Goal: Task Accomplishment & Management: Manage account settings

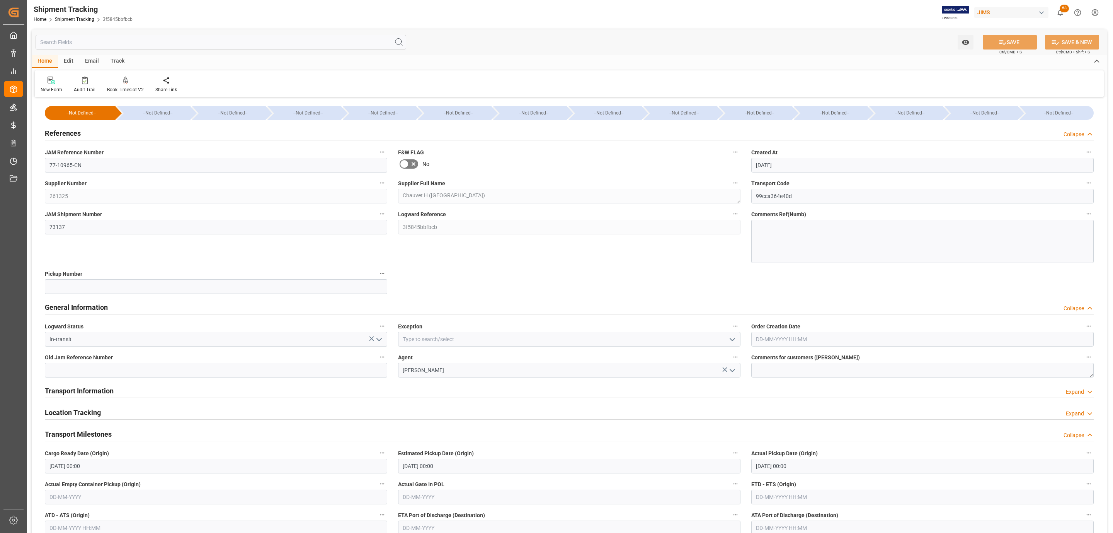
click at [188, 133] on div "References Collapse" at bounding box center [569, 132] width 1049 height 15
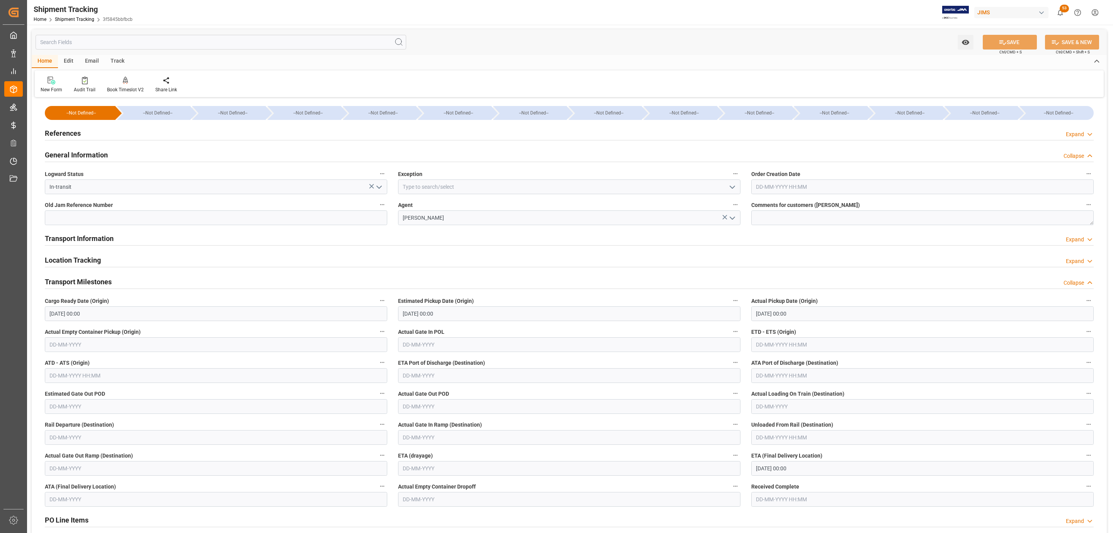
click at [77, 129] on h2 "References" at bounding box center [63, 133] width 36 height 10
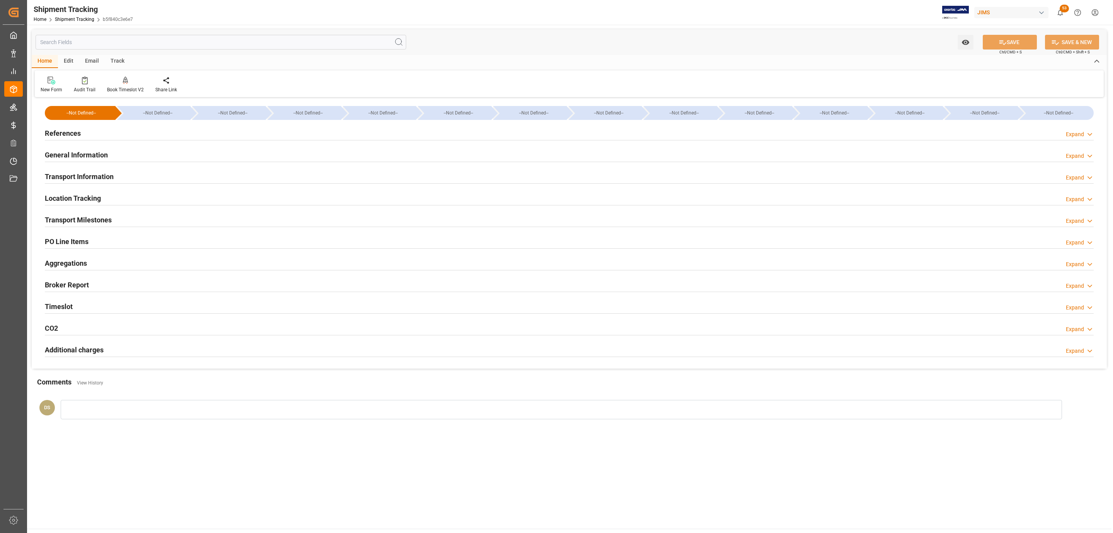
click at [159, 131] on div "References Expand" at bounding box center [569, 132] width 1049 height 15
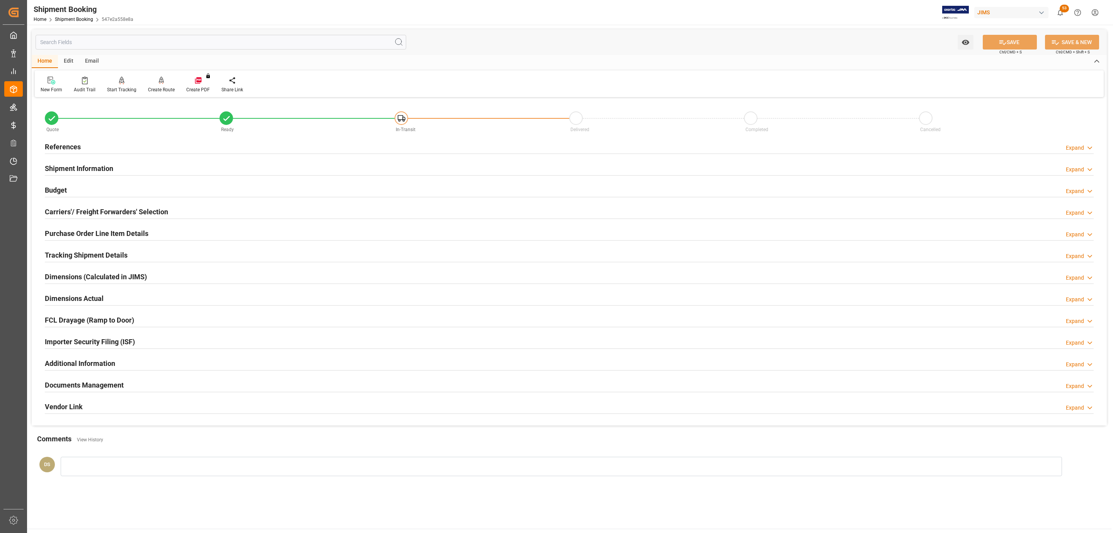
click at [119, 150] on div "References Expand" at bounding box center [569, 146] width 1049 height 15
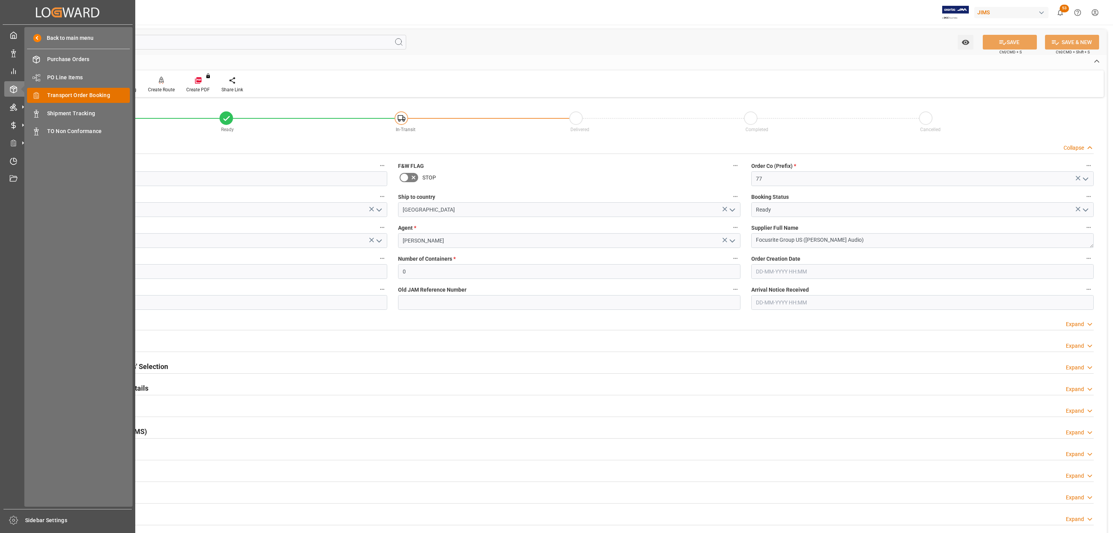
click at [95, 97] on span "Transport Order Booking" at bounding box center [88, 95] width 83 height 8
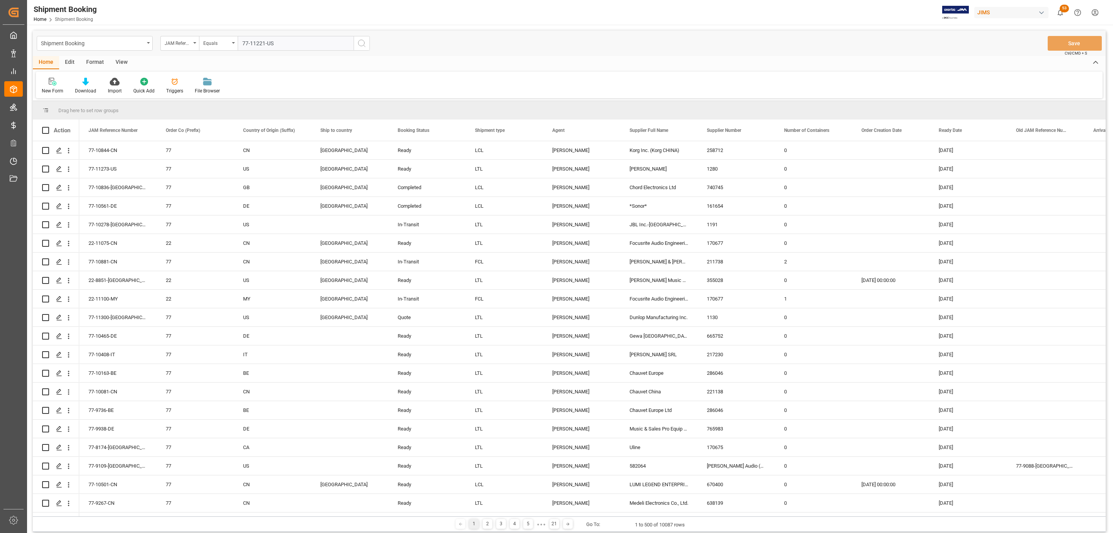
type input "77-11221-US"
click at [359, 42] on icon "search button" at bounding box center [361, 43] width 9 height 9
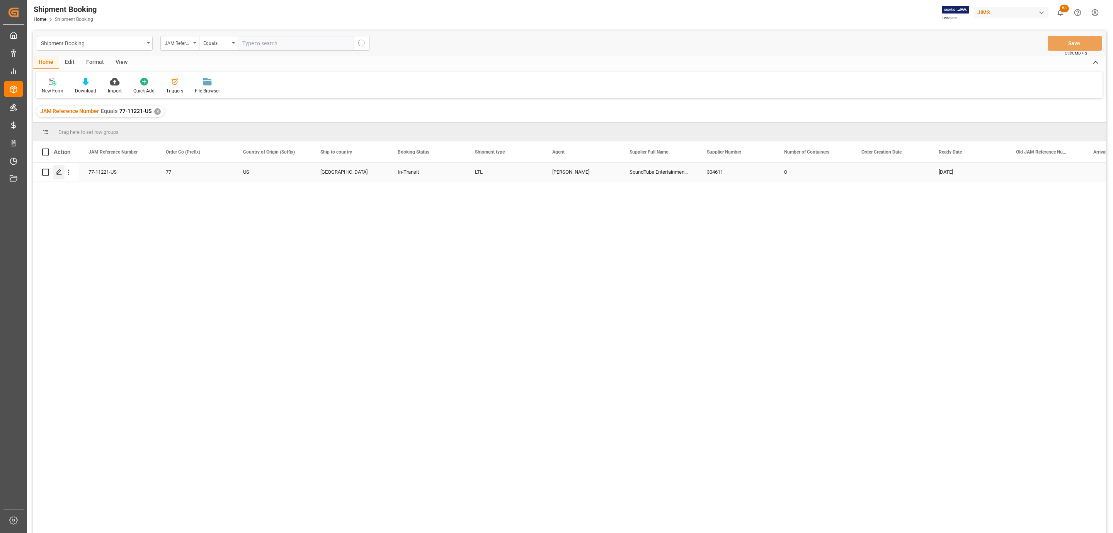
click at [58, 175] on icon "Press SPACE to select this row." at bounding box center [59, 172] width 6 height 6
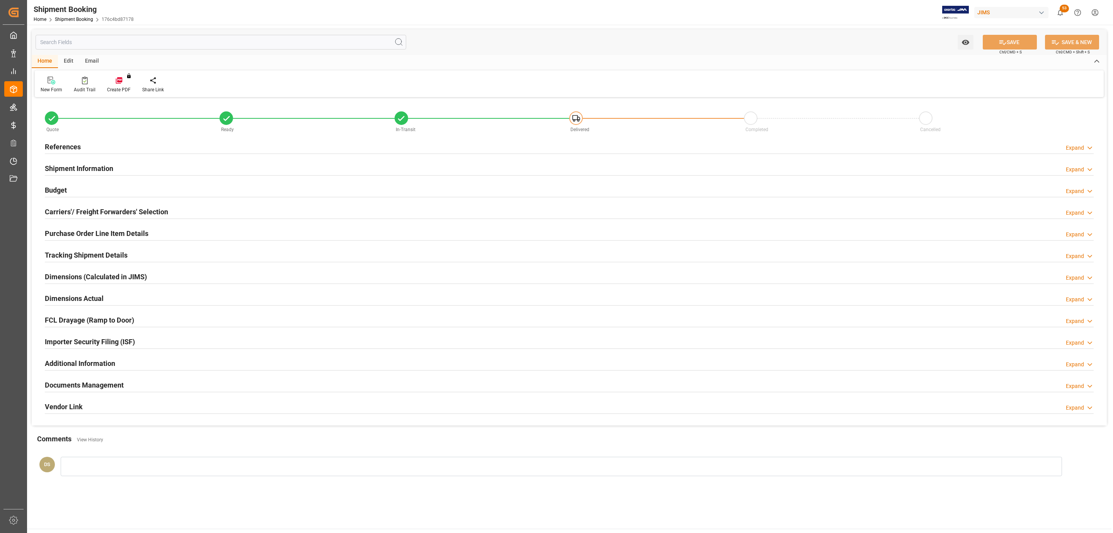
type input "0"
type input "71.929"
type input "1042"
type input "1050"
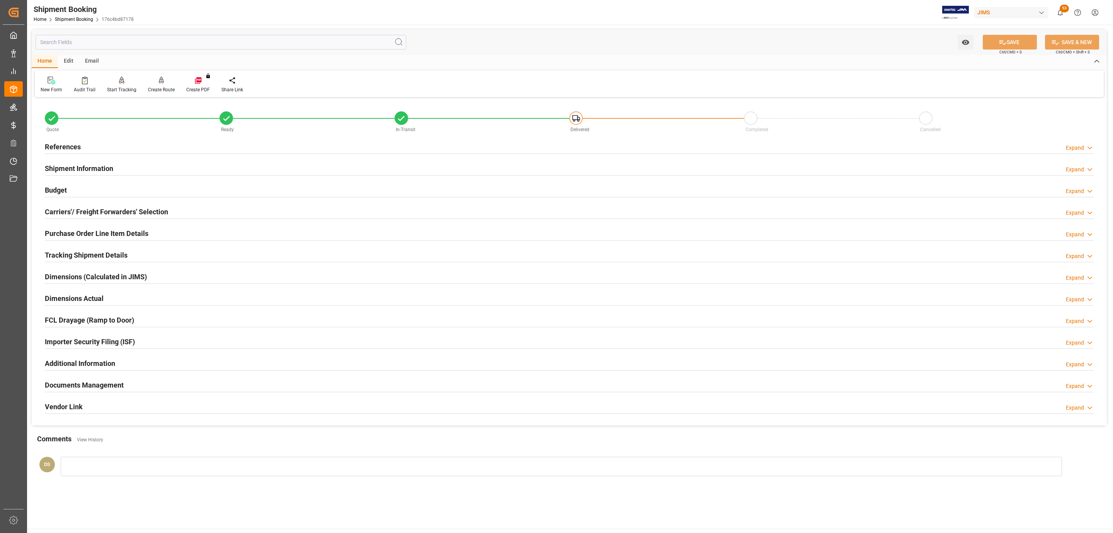
type input "24-09-2025"
click at [86, 139] on div "References Expand" at bounding box center [569, 146] width 1049 height 15
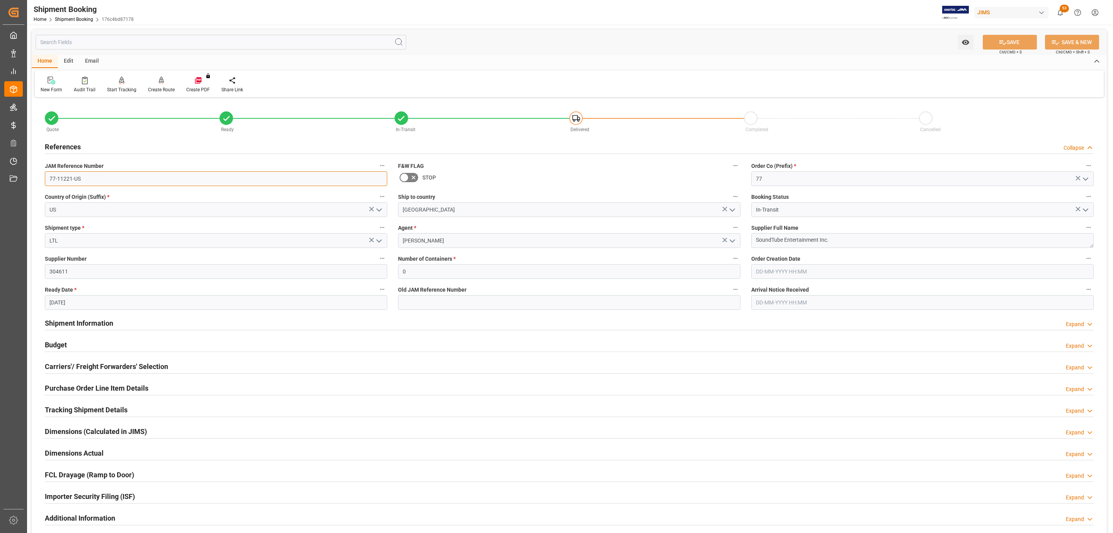
click at [97, 179] on input "77-11221-US" at bounding box center [216, 178] width 342 height 15
click at [73, 344] on div "Budget Expand" at bounding box center [569, 344] width 1049 height 15
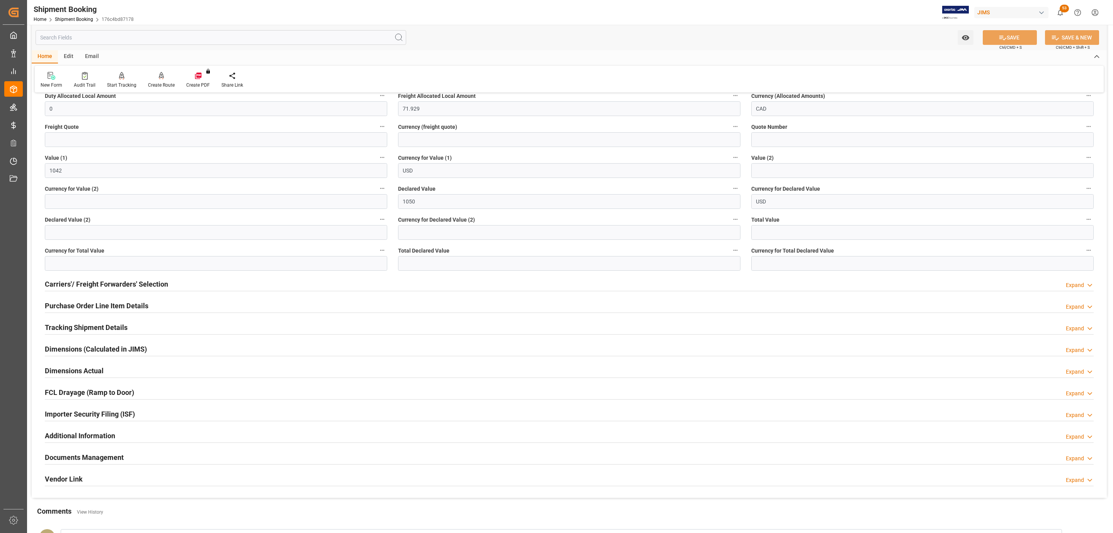
scroll to position [390, 0]
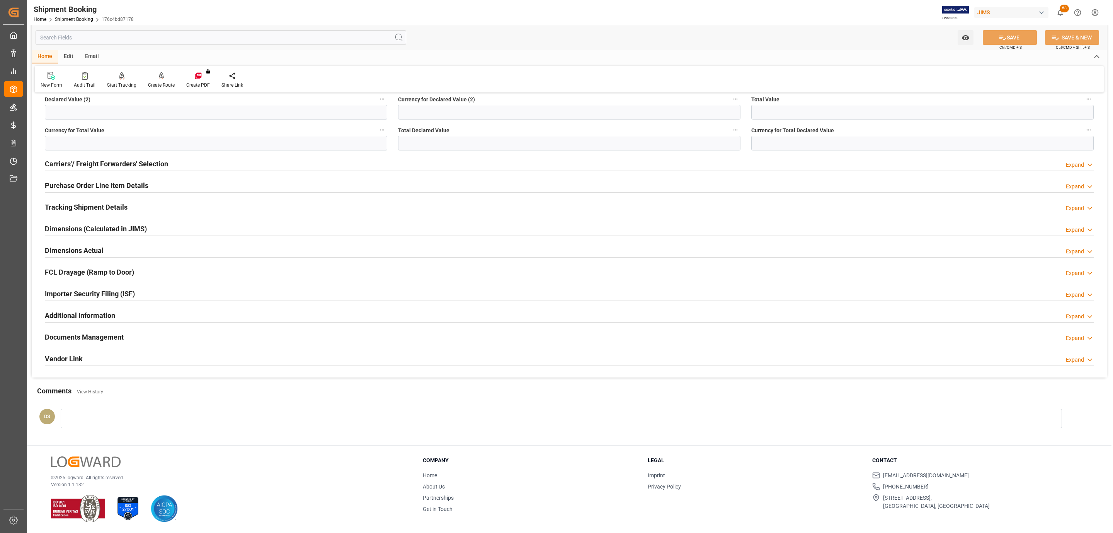
click at [92, 338] on h2 "Documents Management" at bounding box center [84, 337] width 79 height 10
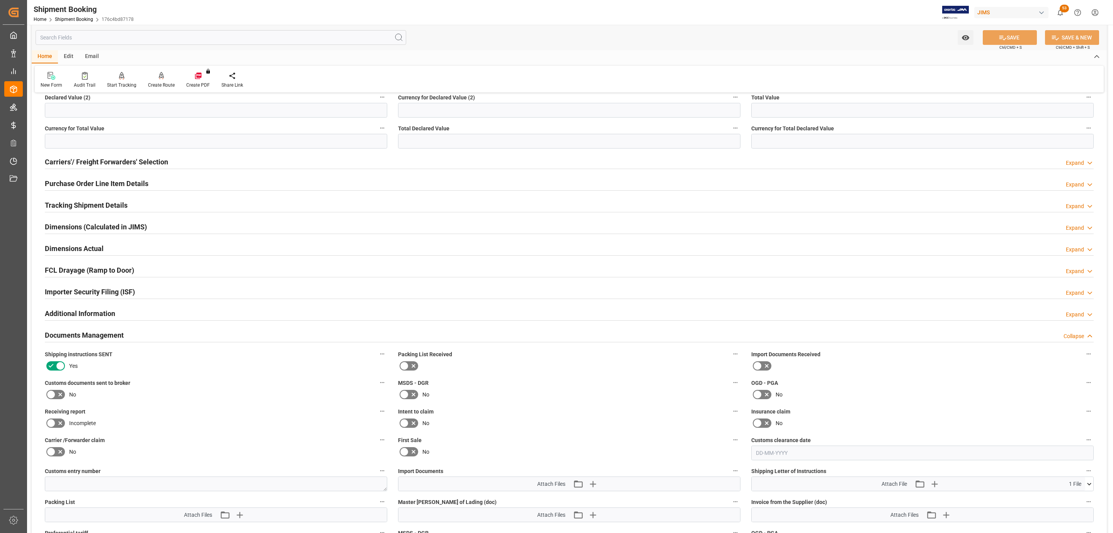
click at [57, 392] on icon at bounding box center [60, 394] width 9 height 9
click at [0, 0] on input "checkbox" at bounding box center [0, 0] width 0 height 0
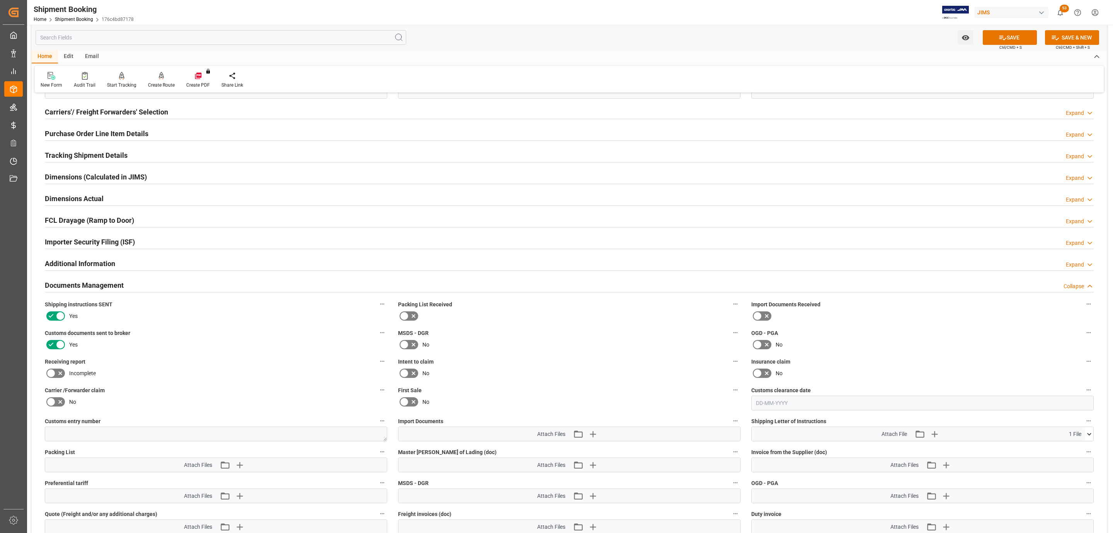
scroll to position [564, 0]
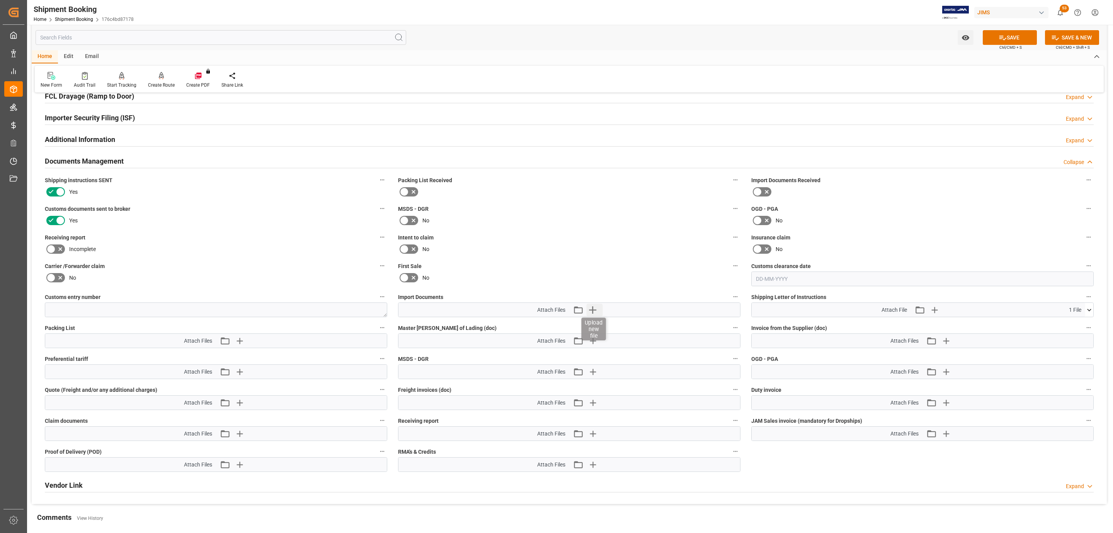
click at [596, 311] on icon "button" at bounding box center [593, 309] width 12 height 12
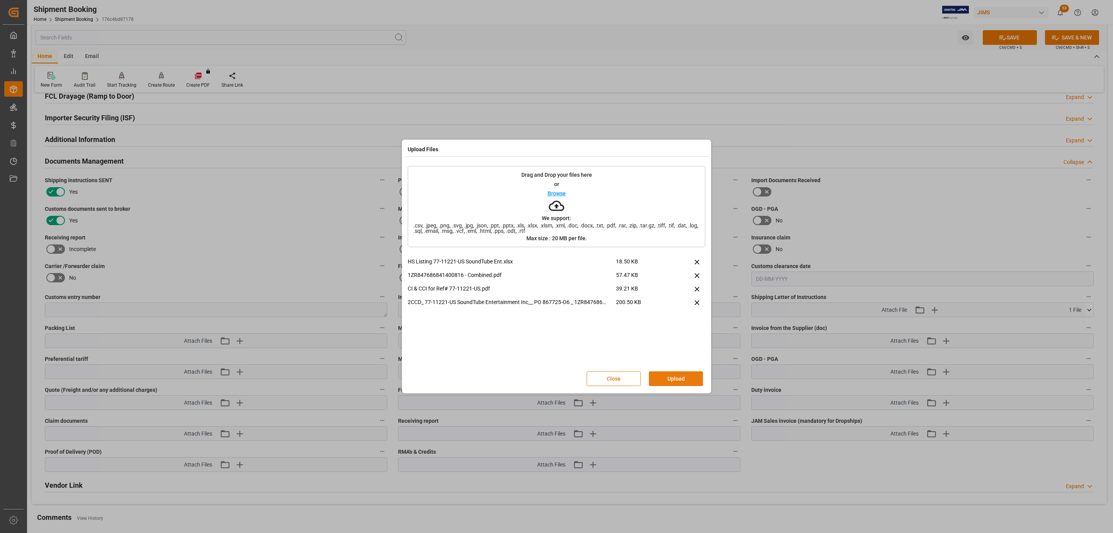
click at [660, 373] on button "Upload" at bounding box center [676, 378] width 54 height 15
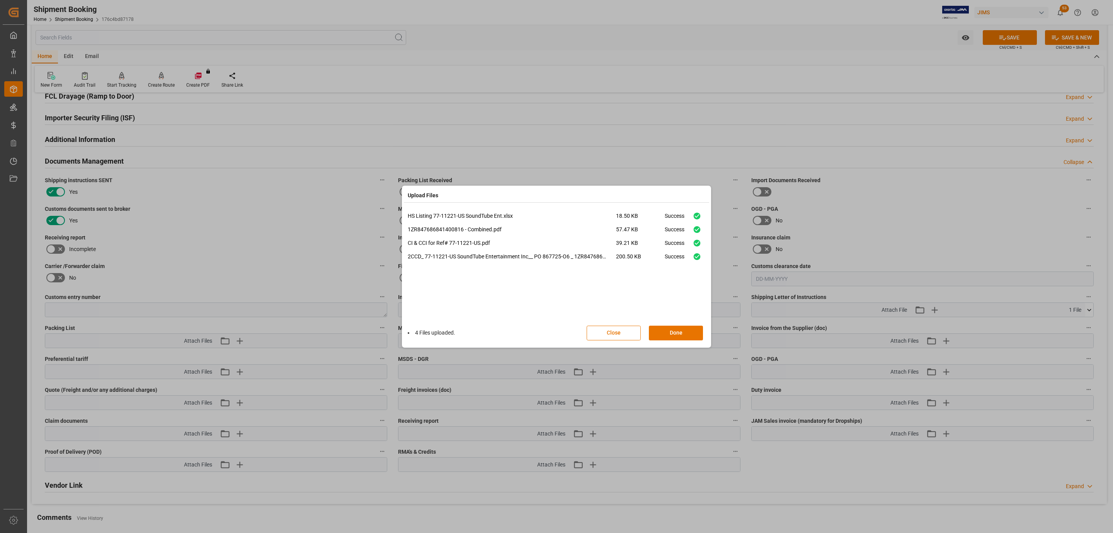
click at [659, 323] on div "4 Files uploaded. Close Done" at bounding box center [557, 333] width 298 height 26
click at [663, 329] on button "Done" at bounding box center [676, 332] width 54 height 15
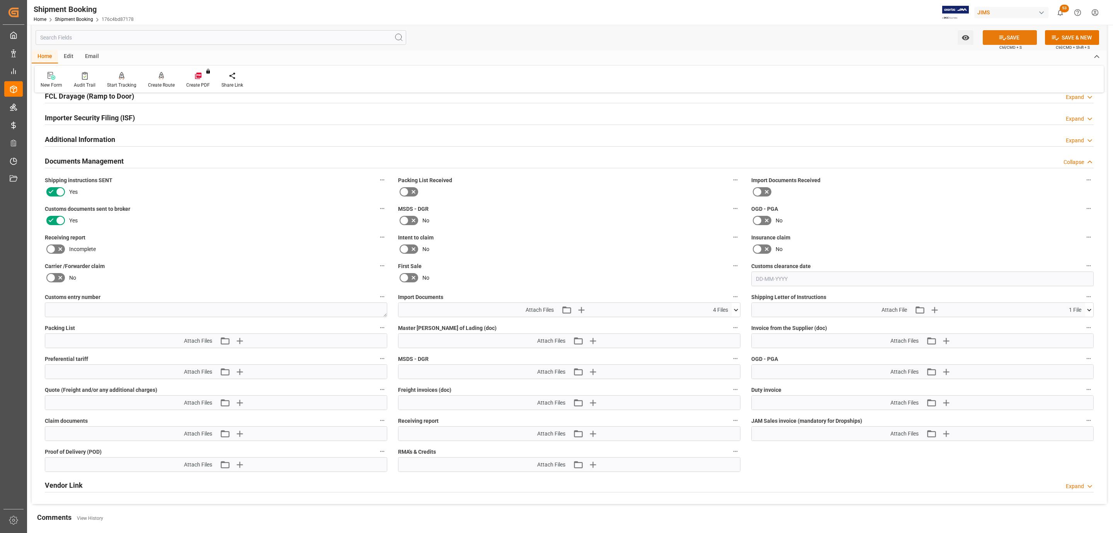
click at [1006, 39] on button "SAVE" at bounding box center [1010, 37] width 54 height 15
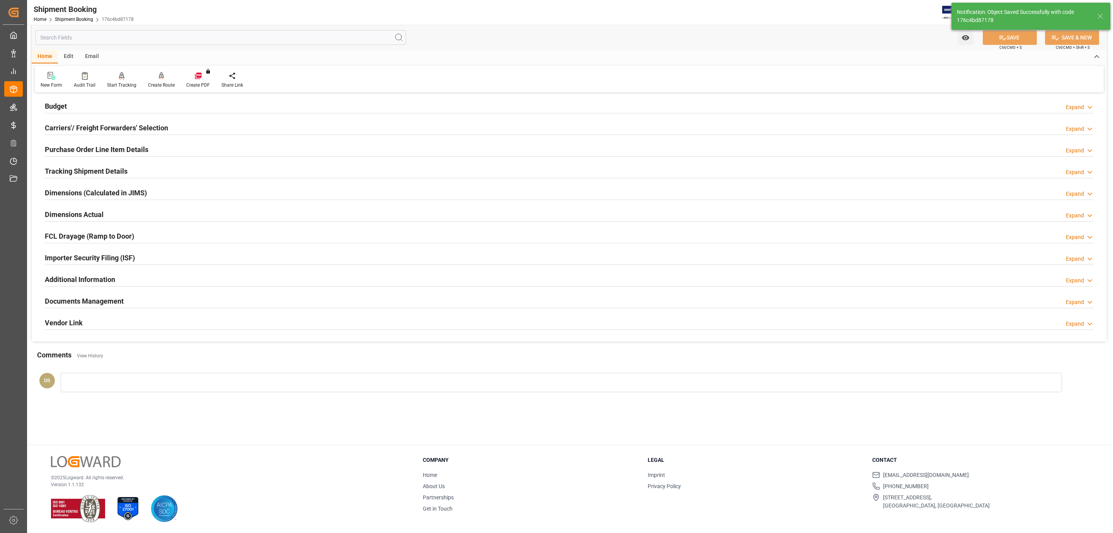
scroll to position [84, 0]
click at [95, 175] on h2 "Tracking Shipment Details" at bounding box center [86, 171] width 83 height 10
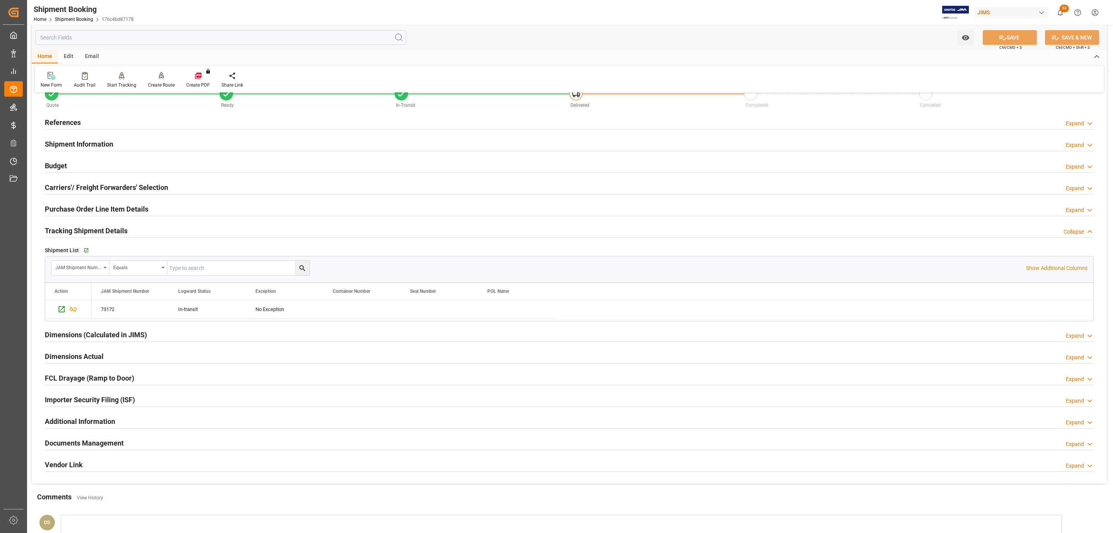
scroll to position [17, 0]
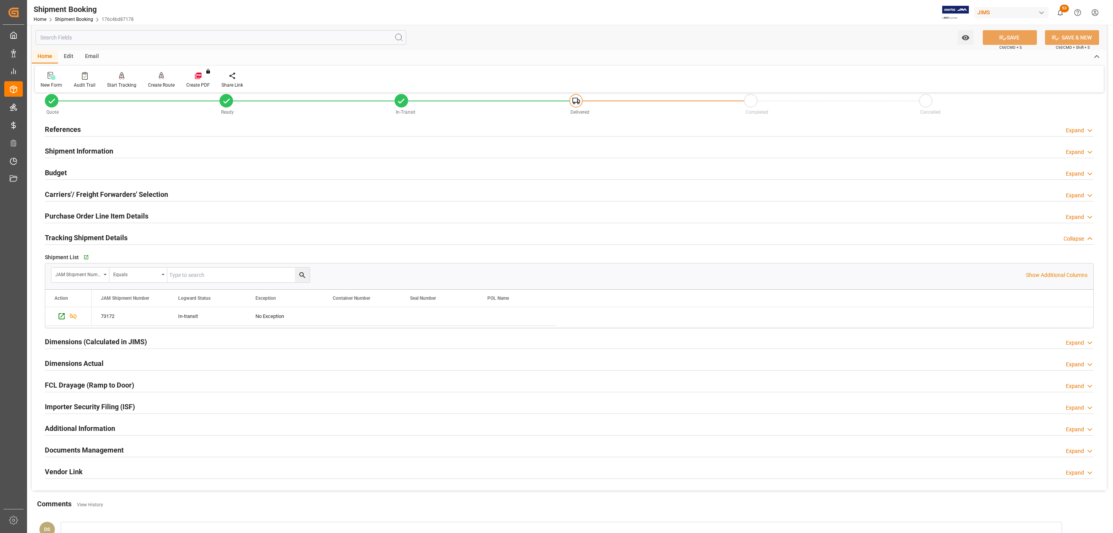
click at [90, 223] on div "Purchase Order Line Item Details" at bounding box center [97, 215] width 104 height 15
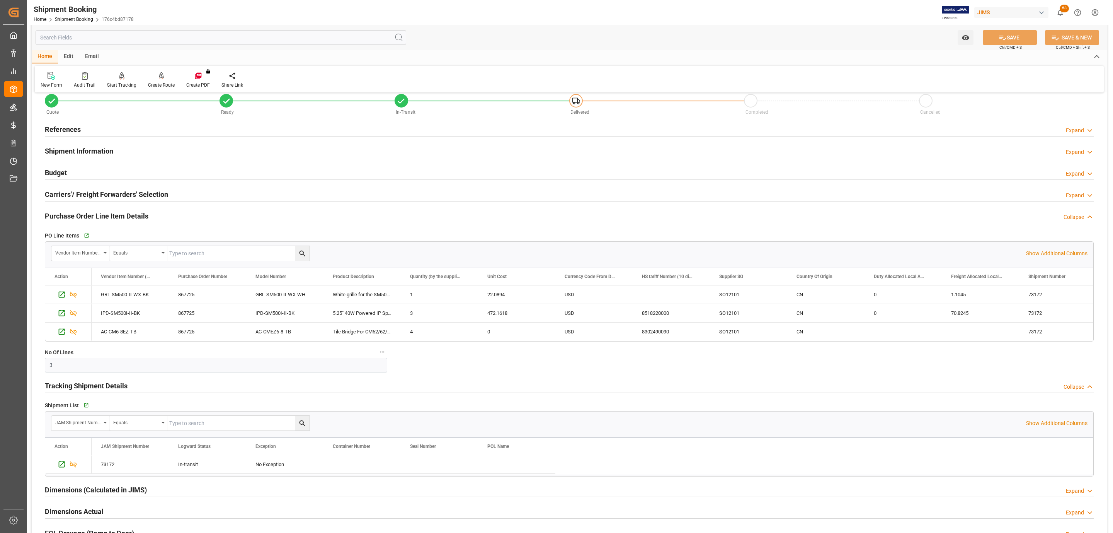
click at [90, 215] on h2 "Purchase Order Line Item Details" at bounding box center [97, 216] width 104 height 10
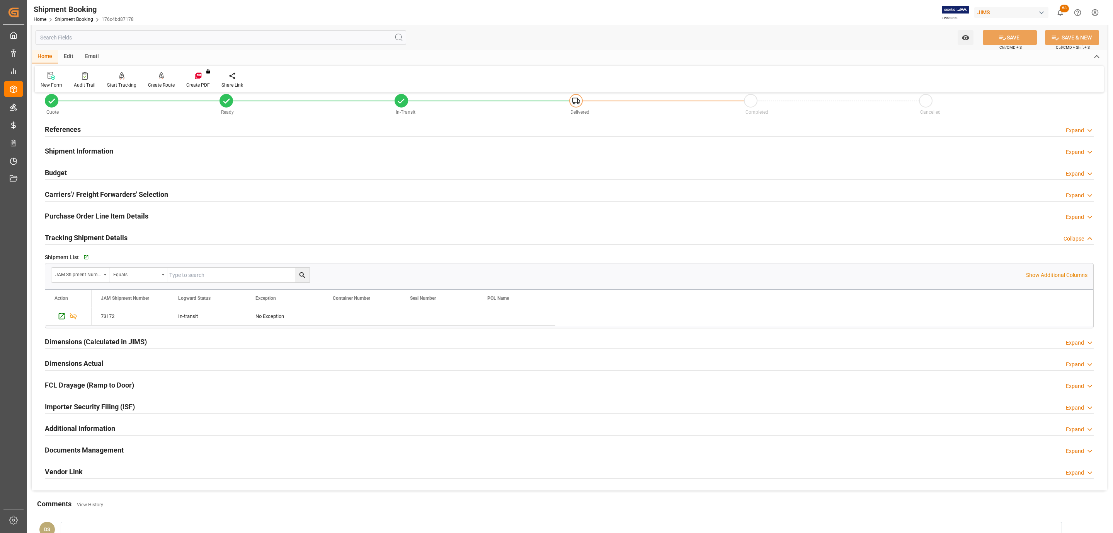
click at [87, 175] on div "Budget Expand" at bounding box center [569, 172] width 1049 height 15
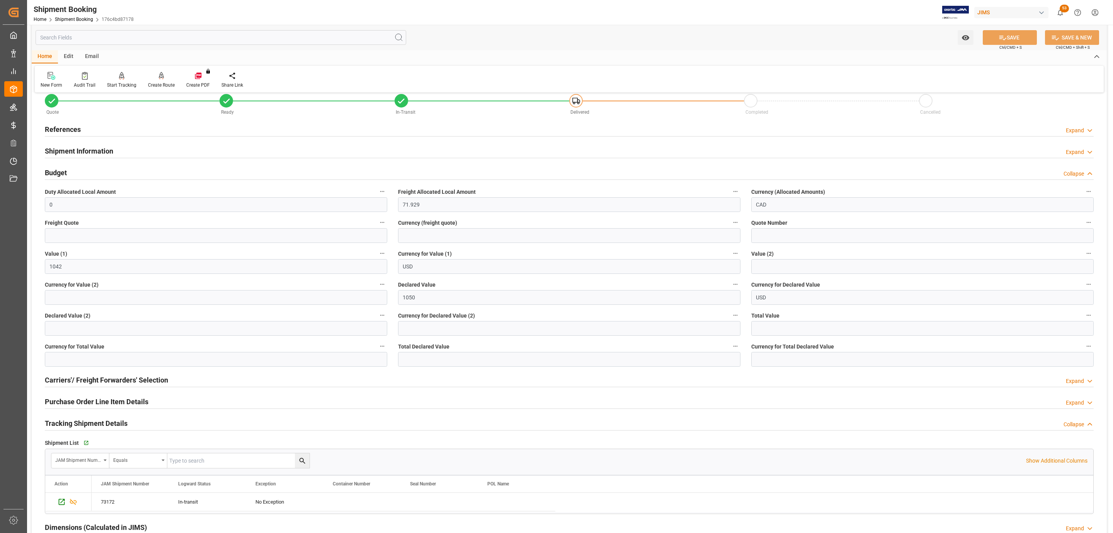
click at [85, 127] on div "References Expand" at bounding box center [569, 128] width 1049 height 15
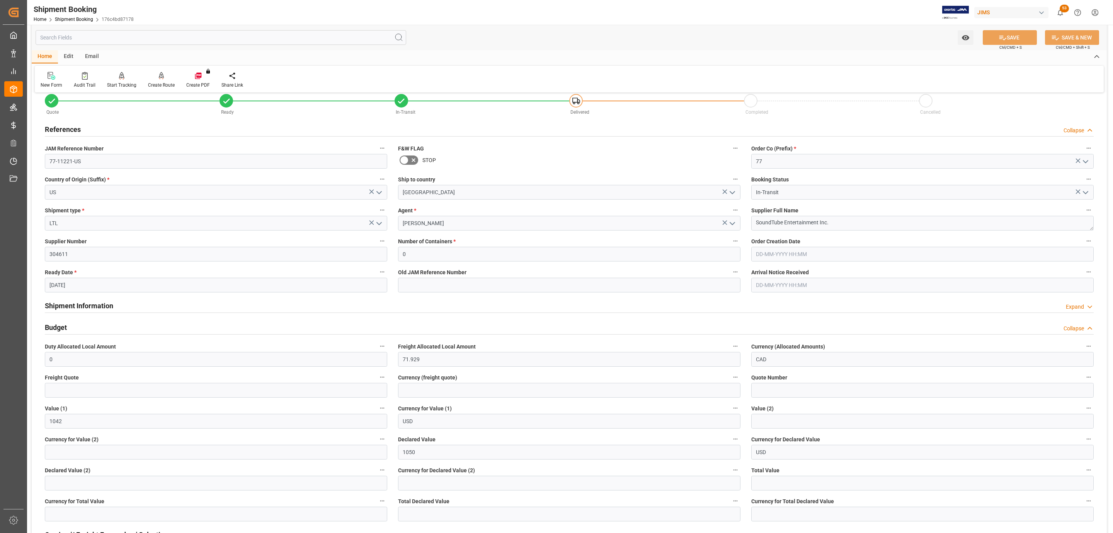
click at [85, 127] on div "References Collapse" at bounding box center [569, 128] width 1049 height 15
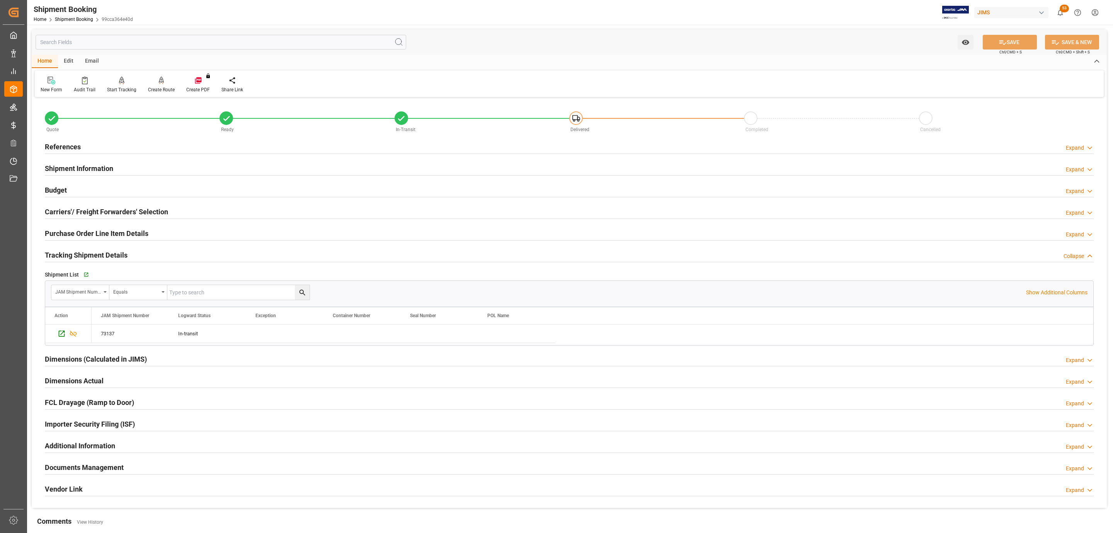
click at [93, 140] on div "References Expand" at bounding box center [569, 146] width 1049 height 15
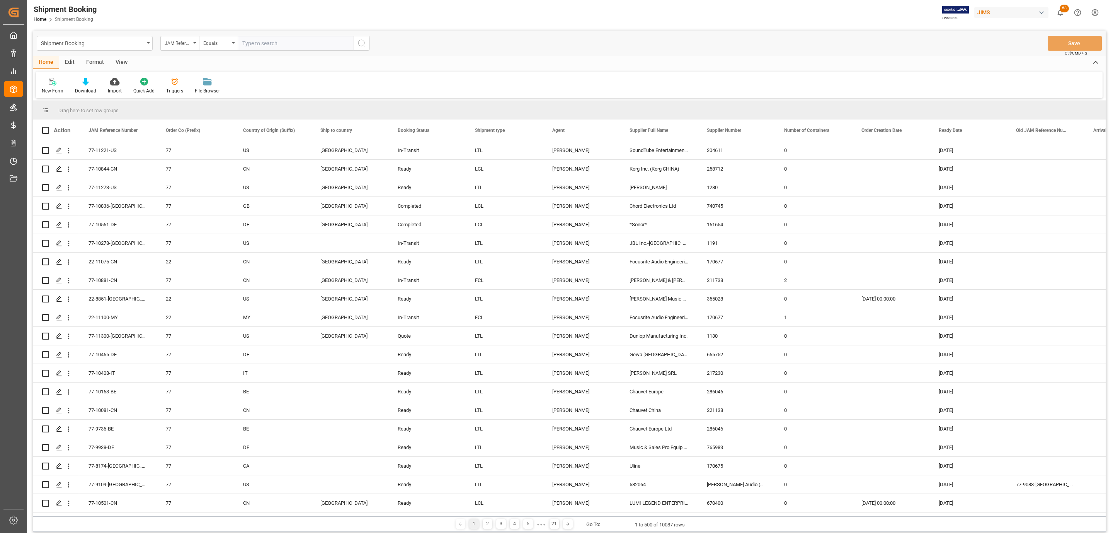
click at [286, 48] on input "text" at bounding box center [296, 43] width 116 height 15
paste input "77-11299-[GEOGRAPHIC_DATA]"
type input "77-11299-[GEOGRAPHIC_DATA]"
click at [361, 43] on icon "search button" at bounding box center [361, 43] width 9 height 9
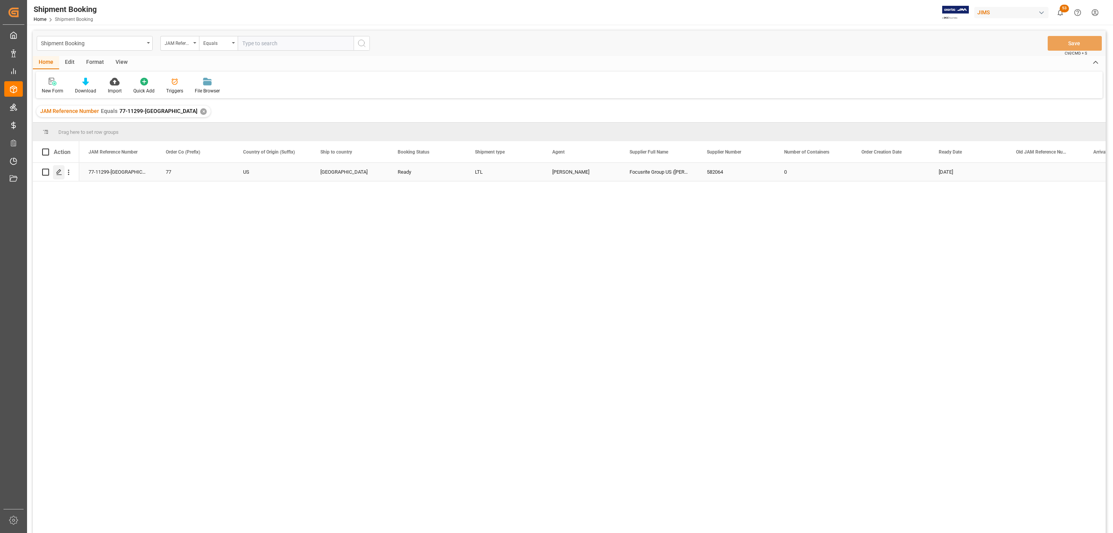
click at [58, 166] on div "Press SPACE to select this row." at bounding box center [59, 172] width 12 height 14
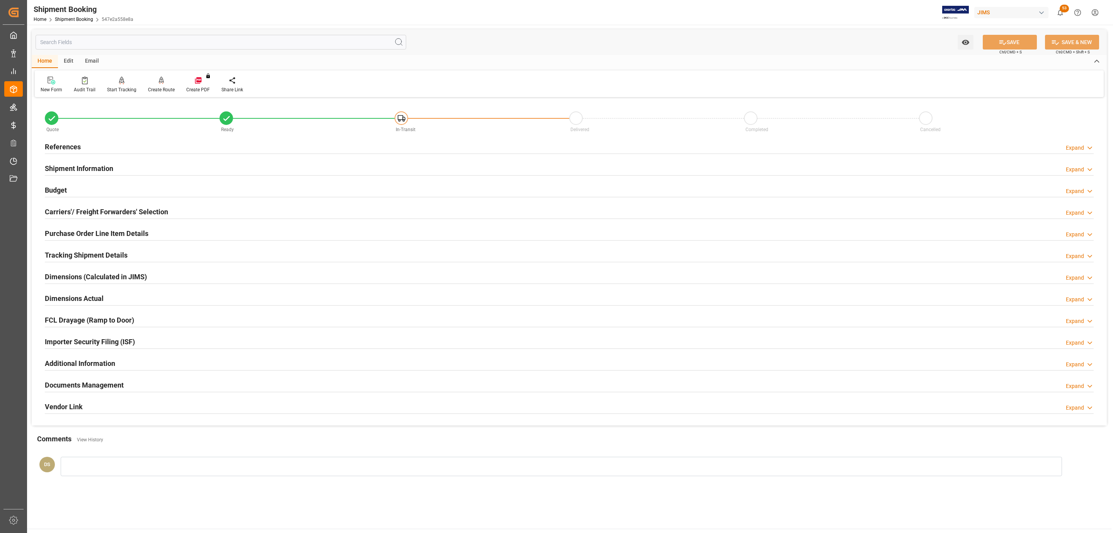
click at [79, 255] on h2 "Tracking Shipment Details" at bounding box center [86, 255] width 83 height 10
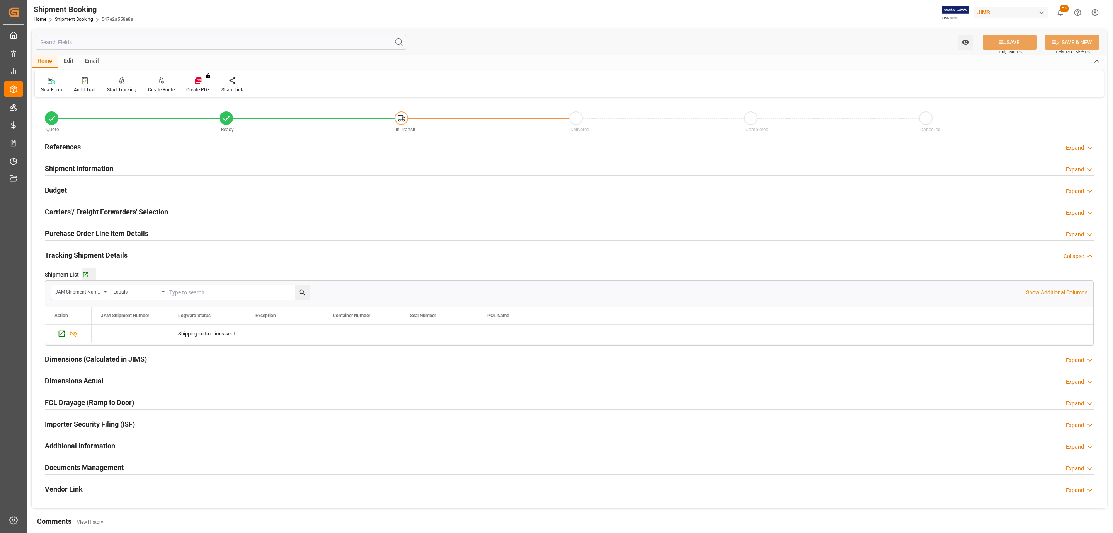
click at [89, 275] on div "Go to Shipment Tracking Grid" at bounding box center [89, 274] width 14 height 7
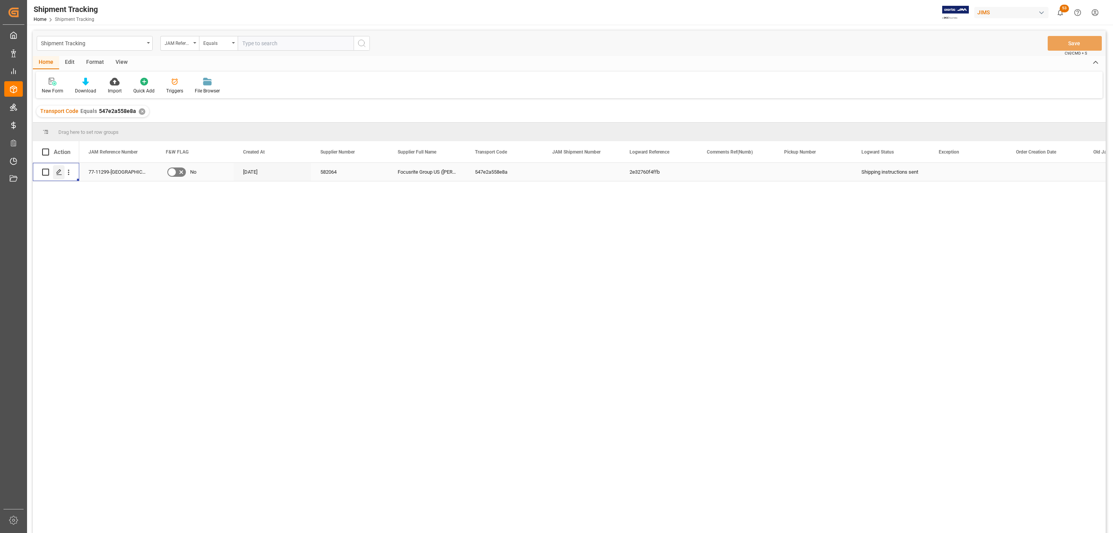
click at [59, 172] on polygon "Press SPACE to select this row." at bounding box center [59, 172] width 4 height 4
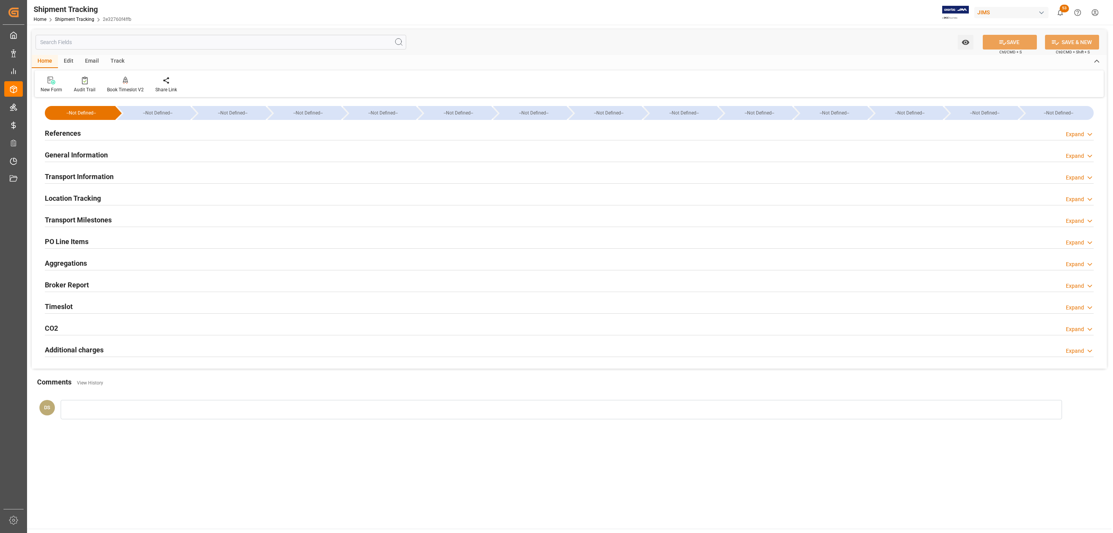
type input "[DATE]"
click at [78, 130] on h2 "References" at bounding box center [63, 133] width 36 height 10
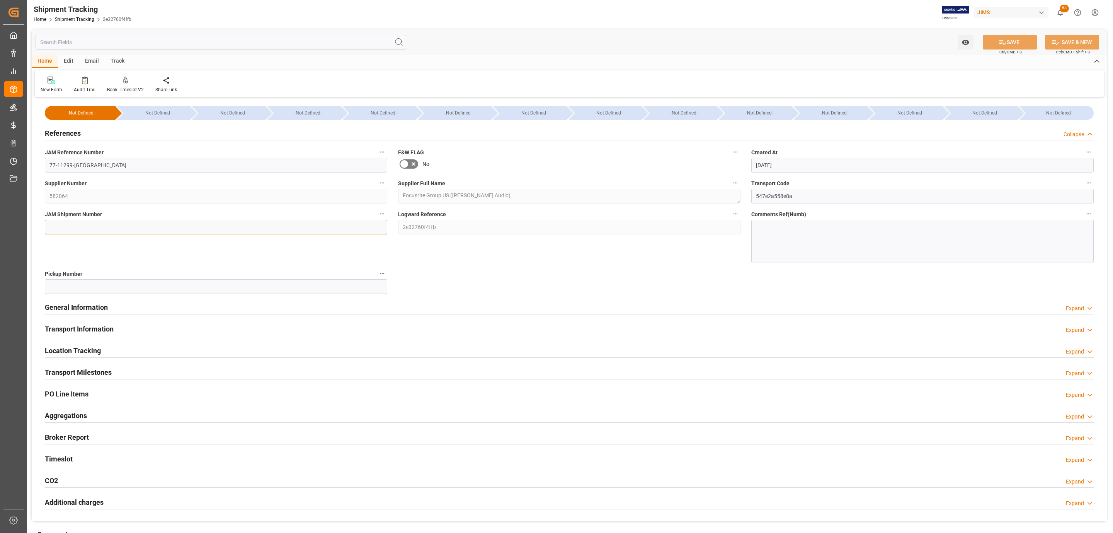
click at [182, 229] on input at bounding box center [216, 227] width 342 height 15
paste input "73236"
type input "73236"
click at [1011, 41] on button "SAVE" at bounding box center [1010, 42] width 54 height 15
